Goal: Find specific page/section: Find specific page/section

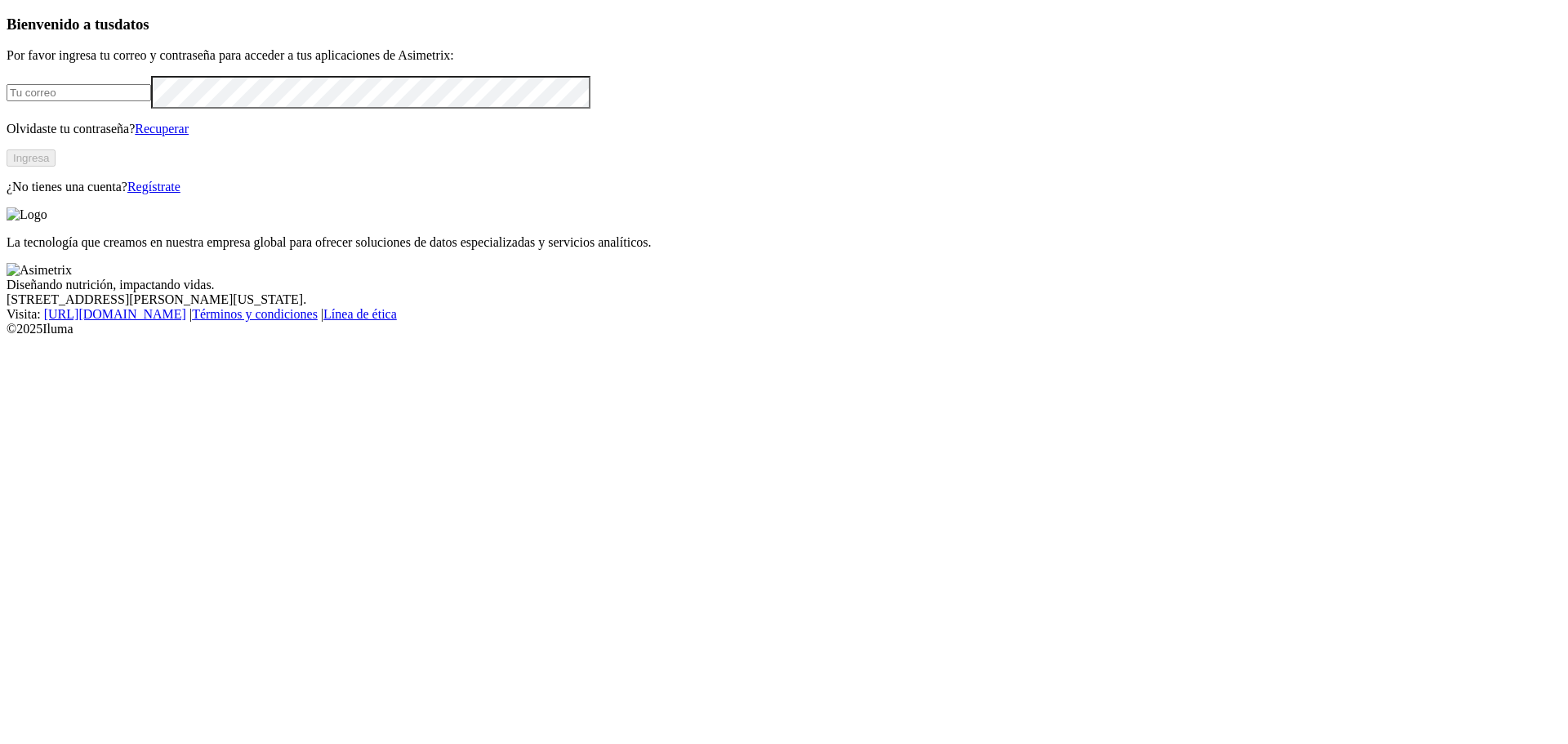
type input "jorge.cifuentes@asimetrix.co"
click at [322, 194] on div "Bienvenido a tus datos Por favor ingresa tu correo y contraseña para acceder a …" at bounding box center [784, 104] width 1555 height 179
click at [335, 194] on div "Bienvenido a tus datos Por favor ingresa tu correo y contraseña para acceder a …" at bounding box center [784, 104] width 1555 height 179
click at [56, 166] on button "Ingresa" at bounding box center [31, 157] width 49 height 17
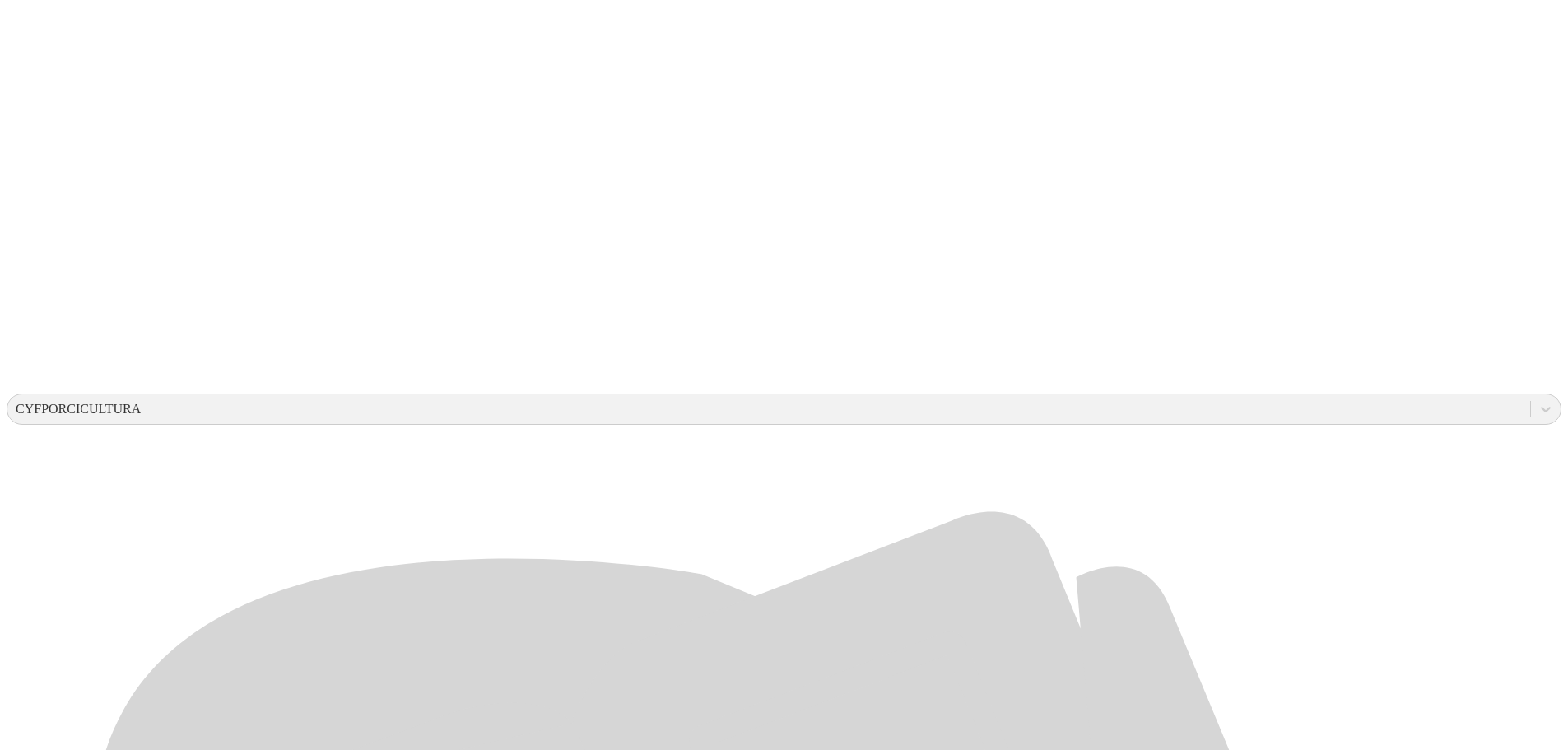
scroll to position [403, 0]
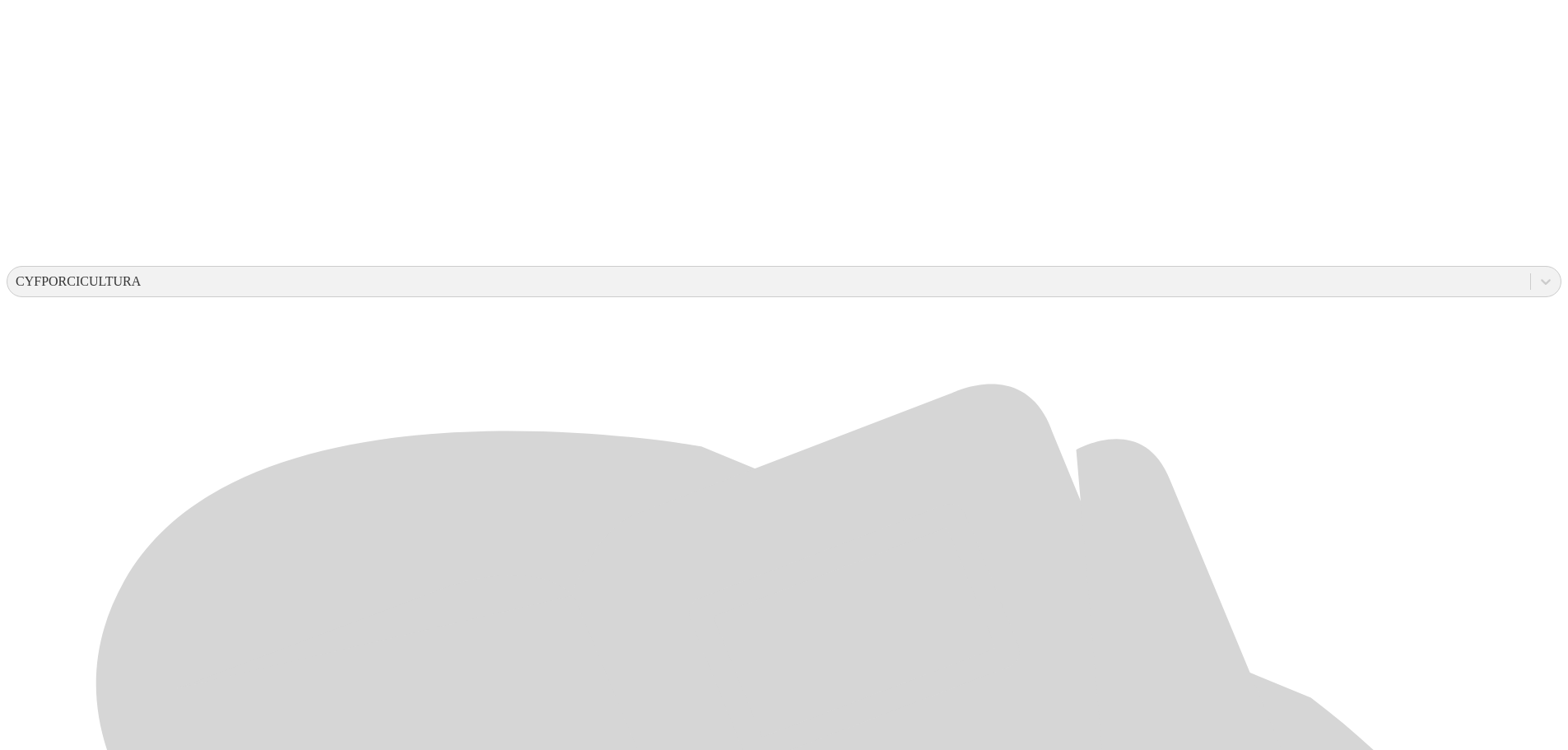
drag, startPoint x: 168, startPoint y: 171, endPoint x: 105, endPoint y: 104, distance: 92.0
